Goal: Use online tool/utility: Utilize a website feature to perform a specific function

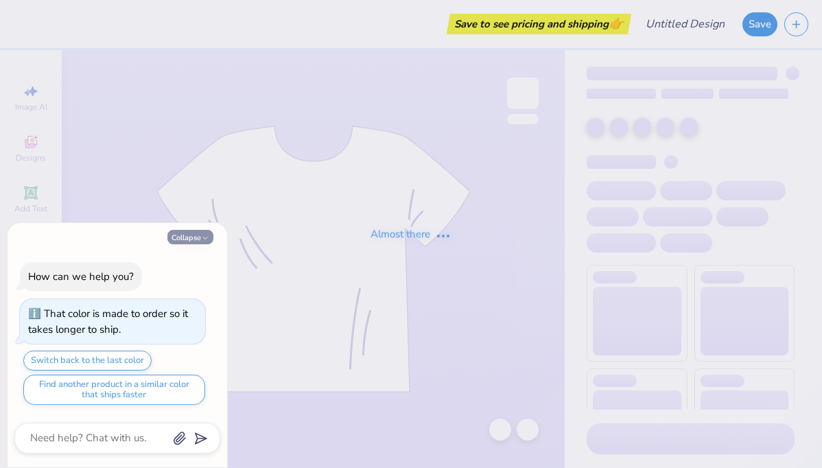
click at [189, 236] on button "Collapse" at bounding box center [190, 237] width 46 height 14
type textarea "x"
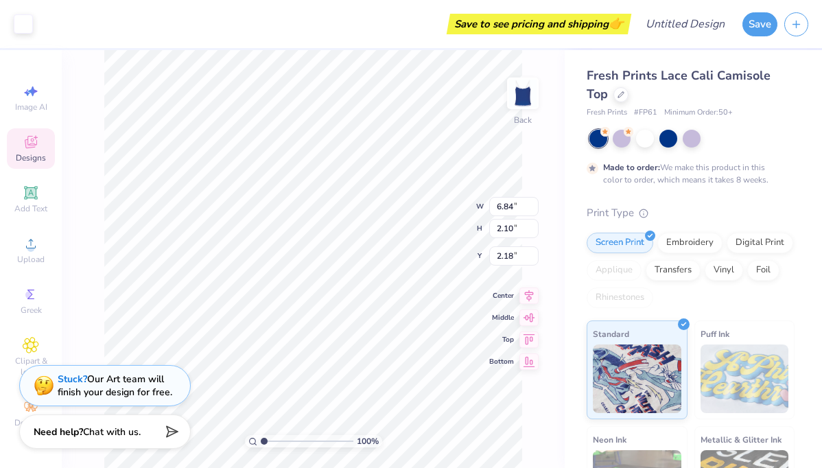
type input "2.19"
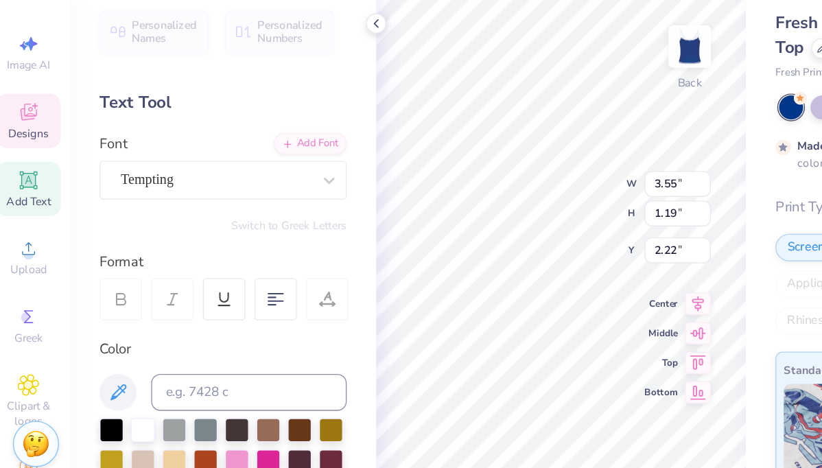
type textarea "Menteee"
type input "2.34"
type input "0.19"
type input "4.10"
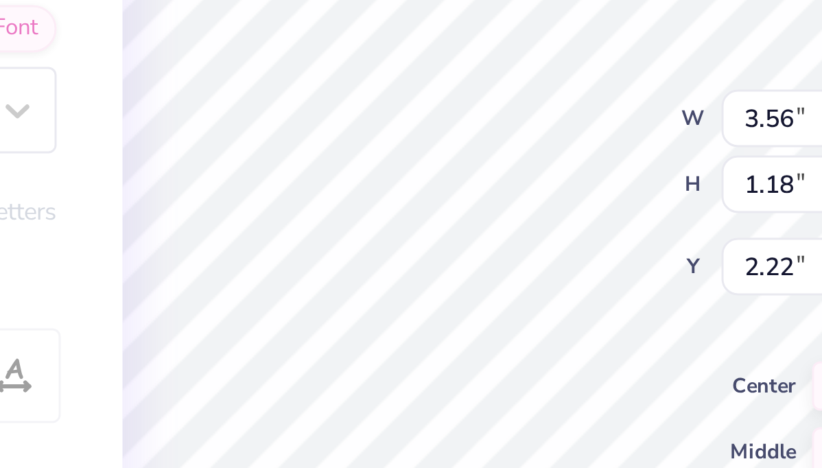
type textarea "Mentee"
type input "2.34"
type input "0.19"
type input "4.10"
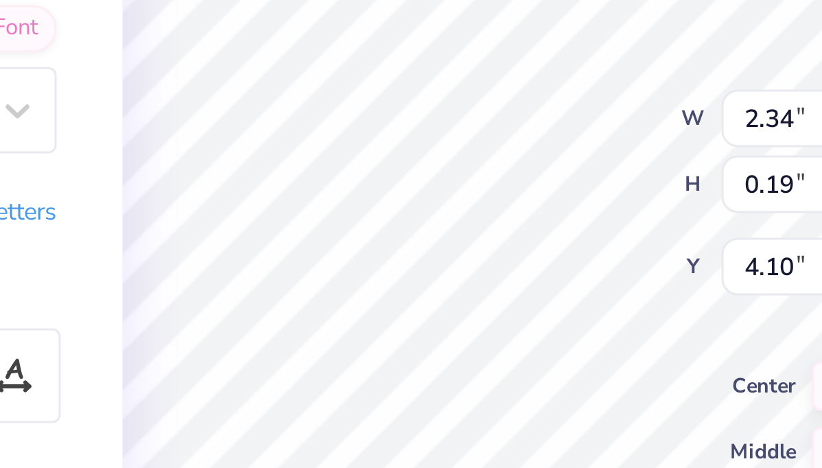
scroll to position [0, 0]
type textarea "B"
type textarea "Applications Now Open!"
type input "3.09"
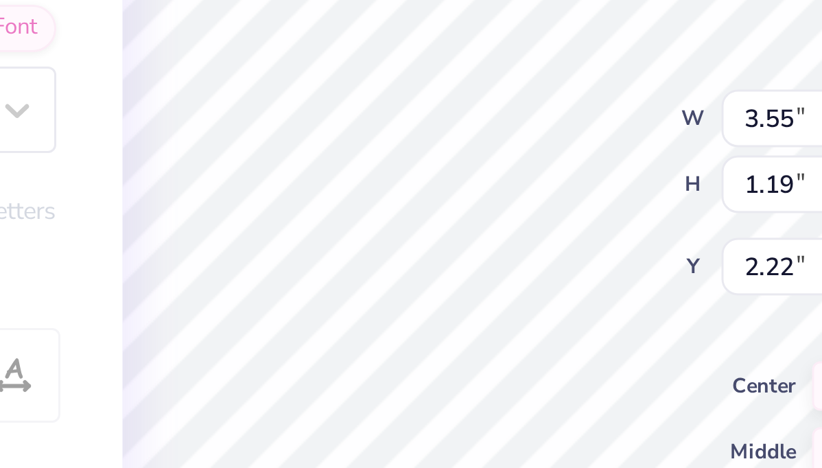
type input "1.03"
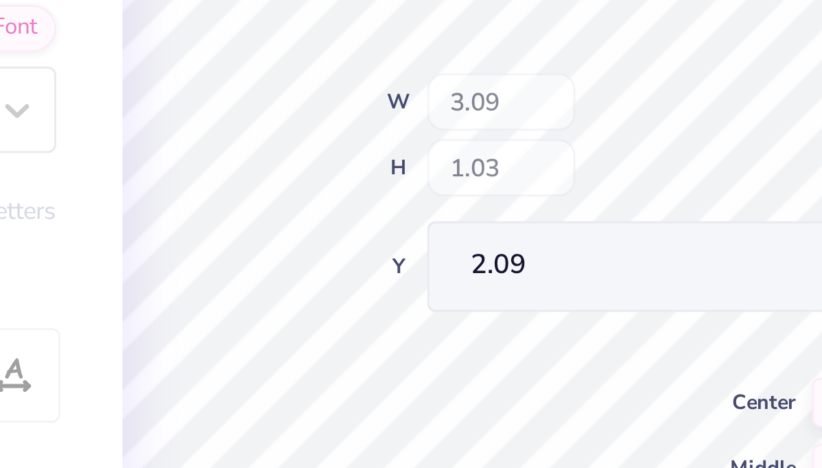
type input "2.09"
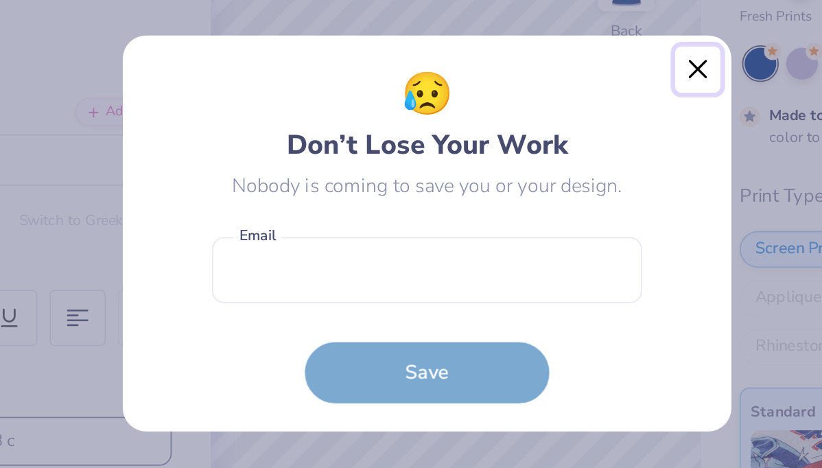
click at [561, 141] on button "Close" at bounding box center [563, 142] width 26 height 26
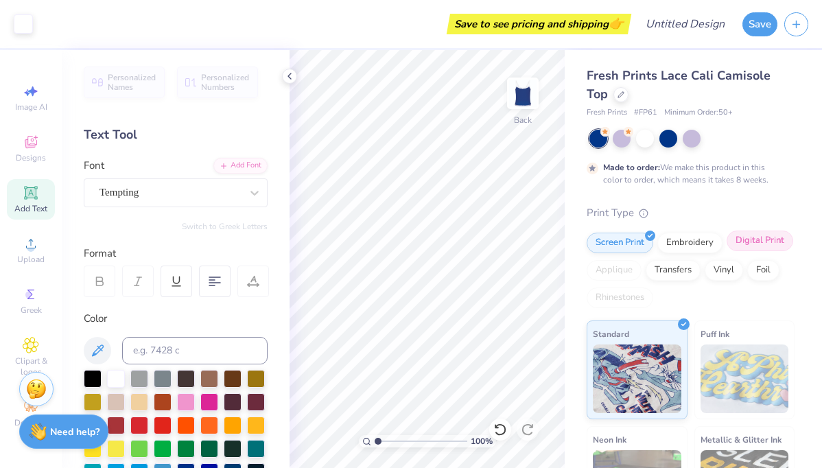
click at [738, 245] on div "Digital Print" at bounding box center [759, 240] width 67 height 21
